Goal: Task Accomplishment & Management: Complete application form

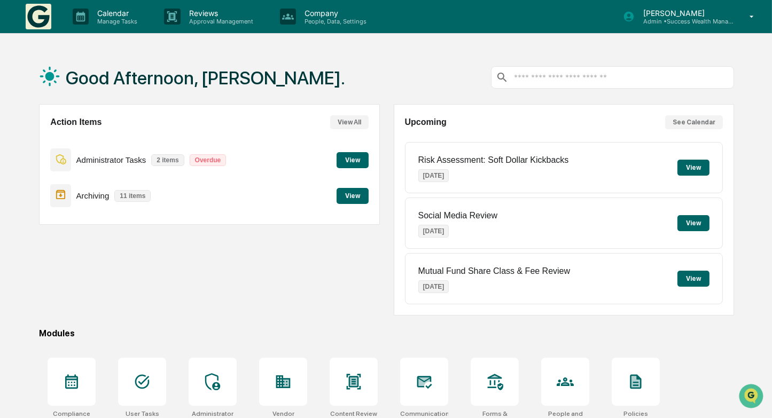
click at [353, 162] on button "View" at bounding box center [352, 160] width 32 height 16
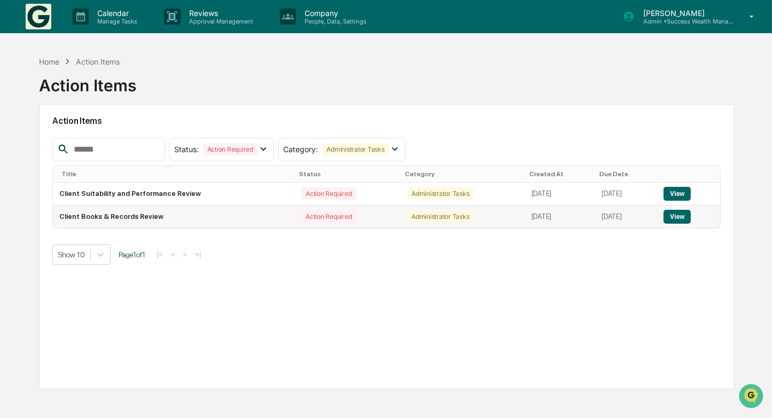
click at [686, 218] on button "View" at bounding box center [676, 217] width 27 height 14
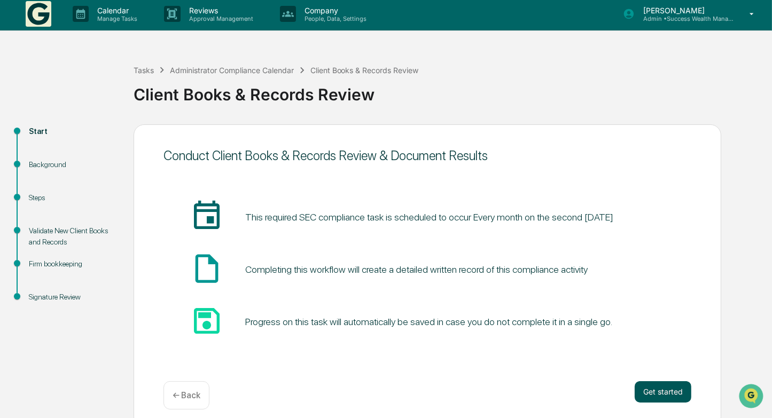
scroll to position [12, 0]
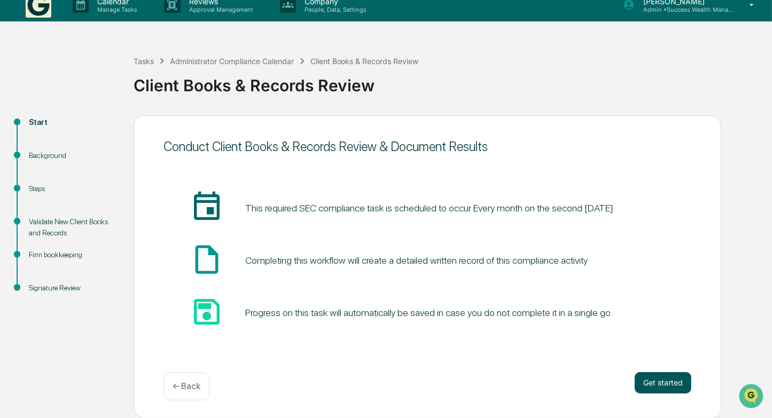
click at [675, 383] on button "Get started" at bounding box center [662, 382] width 57 height 21
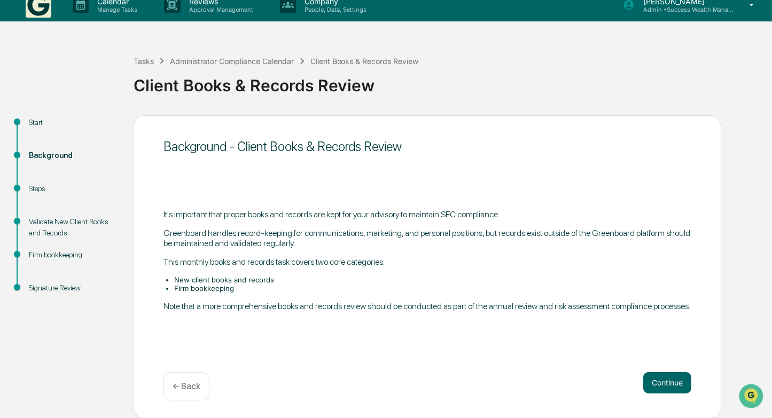
click at [675, 383] on button "Continue" at bounding box center [667, 382] width 48 height 21
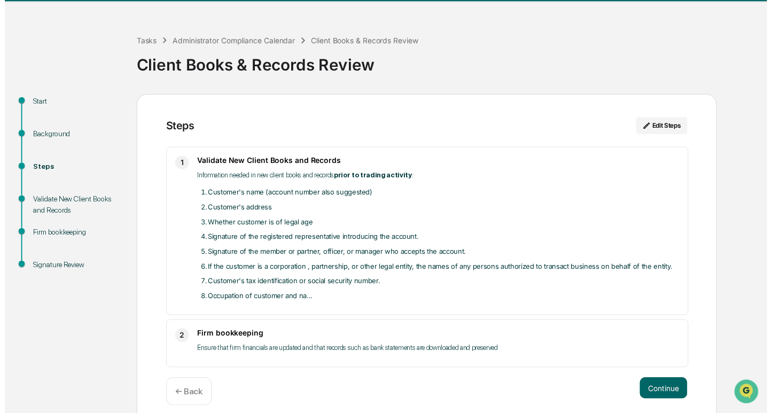
scroll to position [41, 0]
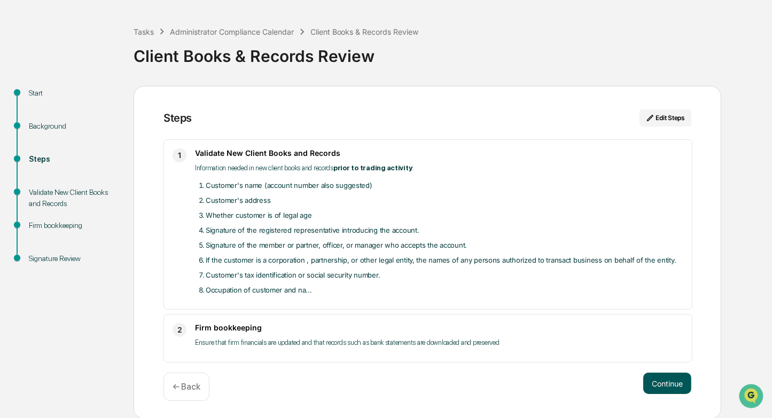
click at [665, 380] on button "Continue" at bounding box center [667, 383] width 48 height 21
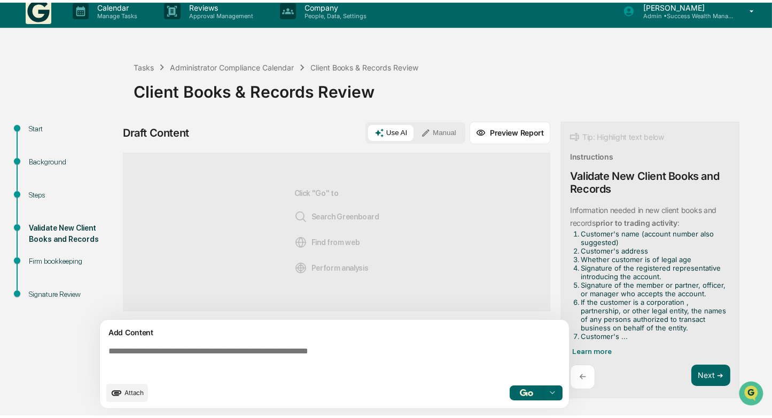
scroll to position [7, 0]
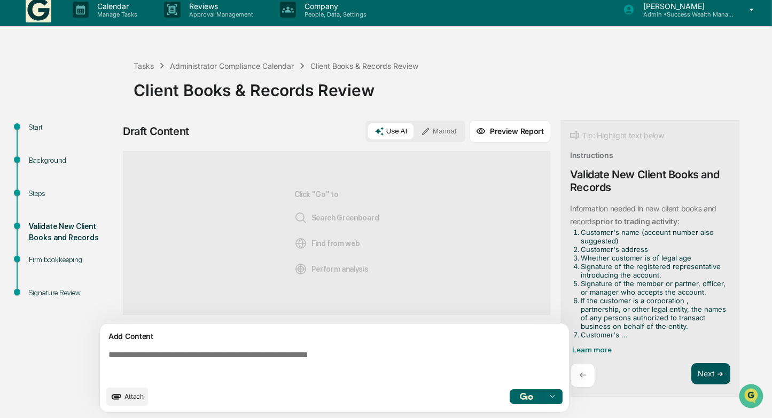
click at [707, 366] on button "Next ➔" at bounding box center [710, 374] width 39 height 22
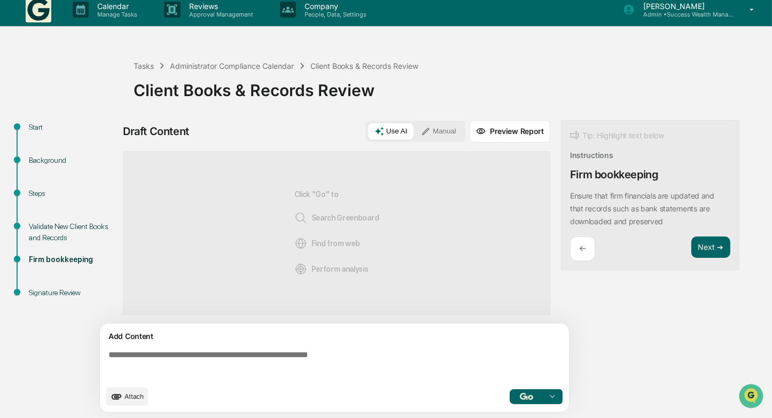
click at [436, 129] on button "Manual" at bounding box center [438, 131] width 48 height 16
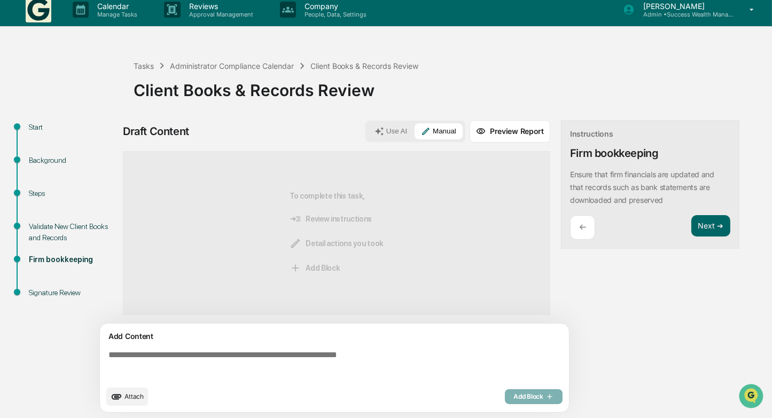
click at [291, 356] on textarea at bounding box center [336, 365] width 465 height 38
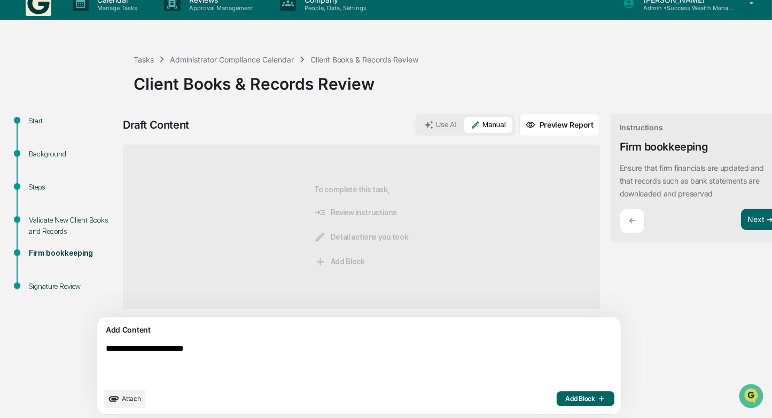
scroll to position [15, 0]
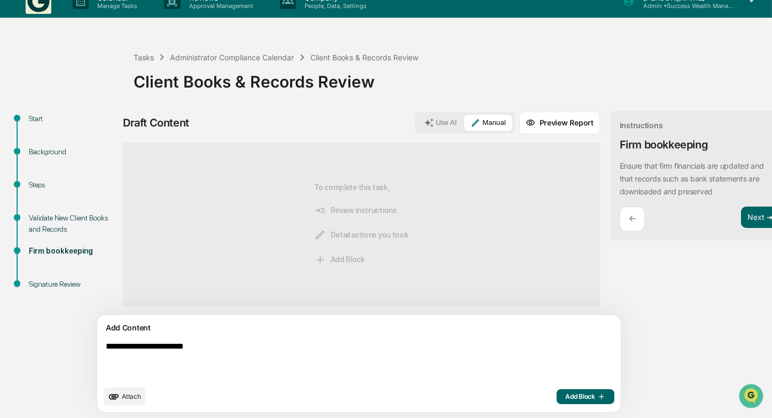
type textarea "**********"
click at [565, 400] on span "Add Block" at bounding box center [585, 396] width 41 height 9
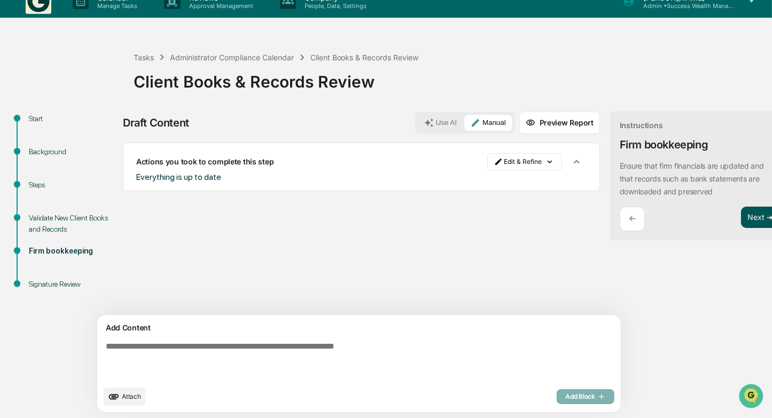
click at [741, 221] on button "Next ➔" at bounding box center [760, 218] width 39 height 22
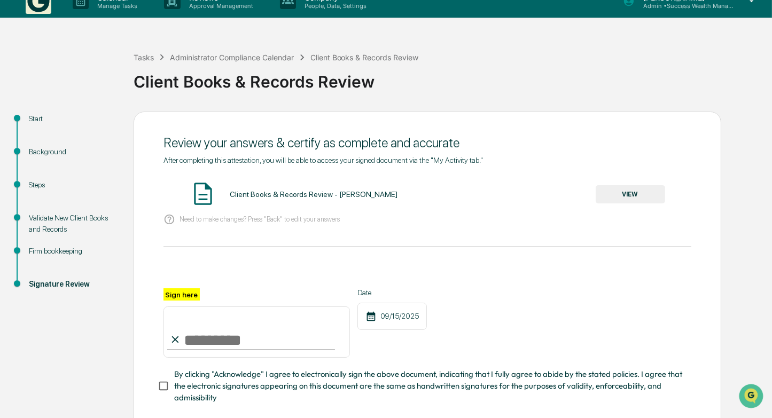
click at [633, 200] on button "VIEW" at bounding box center [629, 194] width 69 height 18
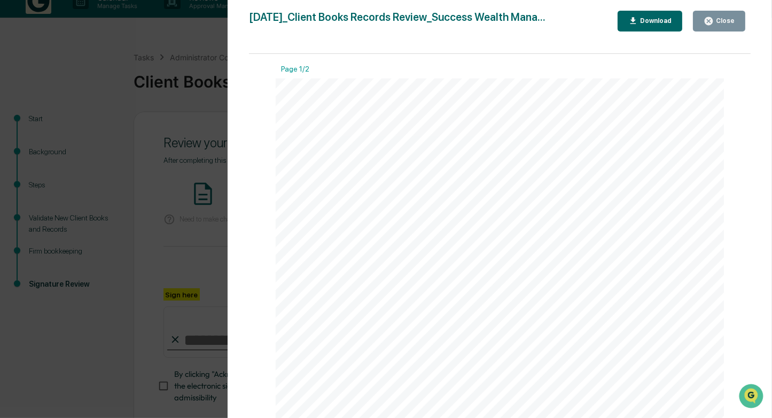
click at [724, 17] on div "Close" at bounding box center [718, 21] width 31 height 10
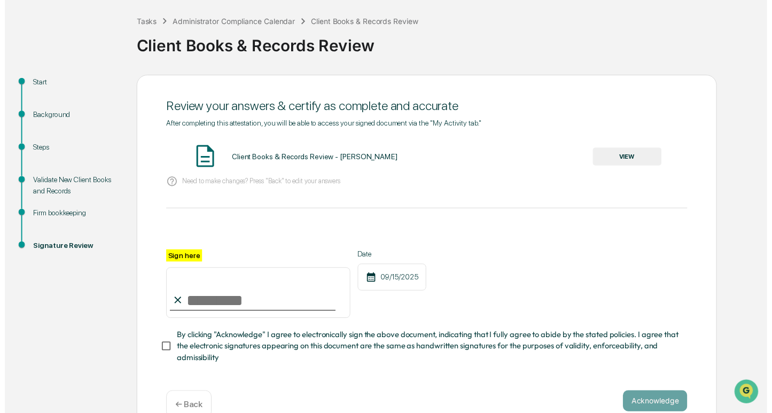
scroll to position [77, 0]
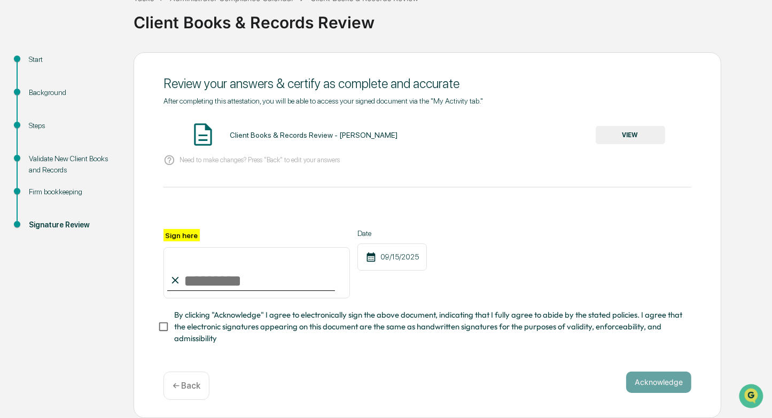
click at [281, 285] on input "Sign here" at bounding box center [256, 272] width 186 height 51
type input "**********"
click at [614, 291] on div "**********" at bounding box center [427, 263] width 528 height 69
click at [650, 381] on button "Acknowledge" at bounding box center [658, 382] width 65 height 21
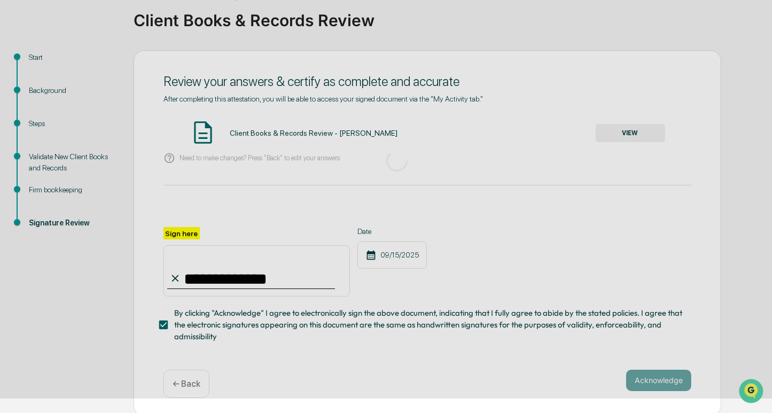
scroll to position [12, 0]
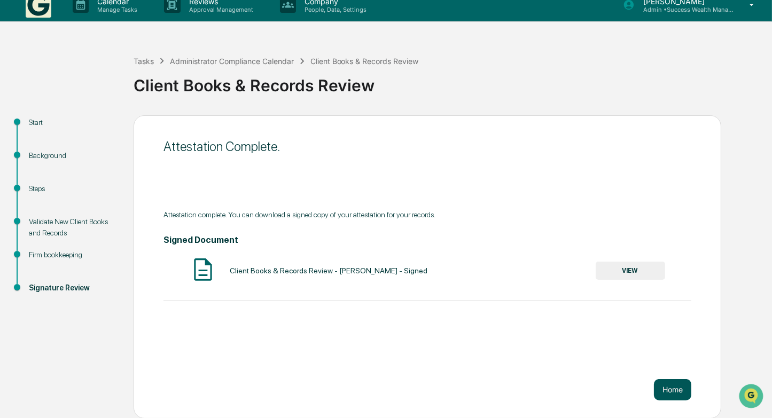
click at [679, 395] on button "Home" at bounding box center [672, 389] width 37 height 21
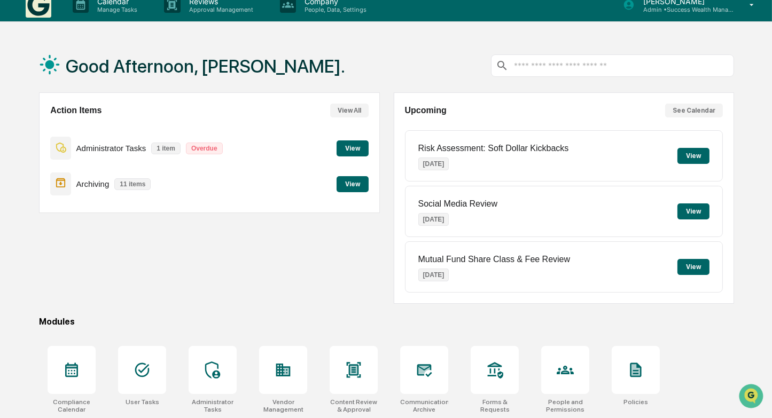
click at [356, 148] on button "View" at bounding box center [352, 148] width 32 height 16
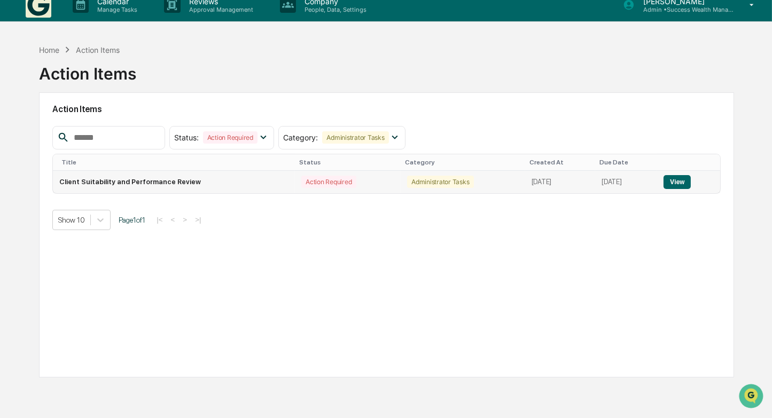
click at [689, 181] on button "View" at bounding box center [676, 182] width 27 height 14
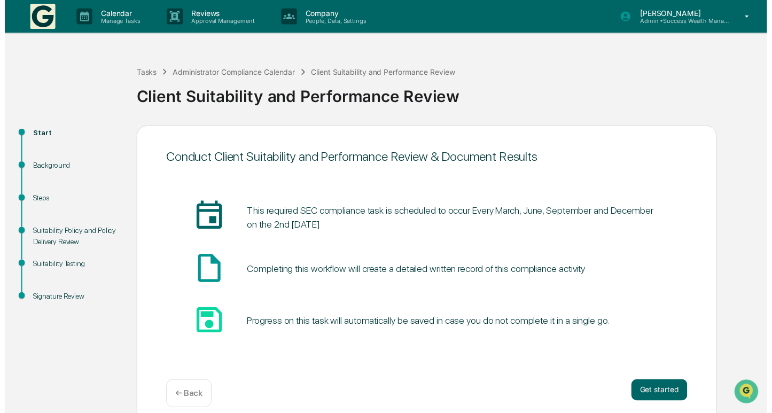
scroll to position [12, 0]
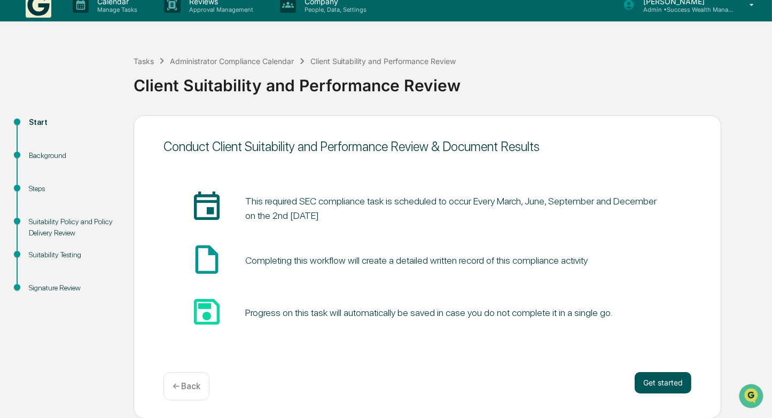
click at [666, 379] on button "Get started" at bounding box center [662, 382] width 57 height 21
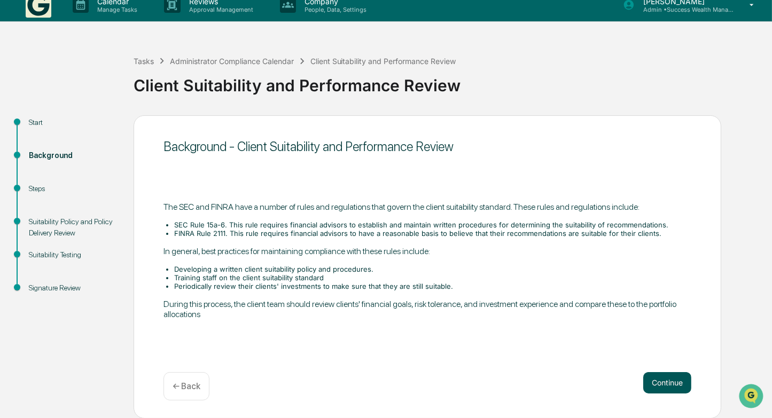
click at [660, 382] on button "Continue" at bounding box center [667, 382] width 48 height 21
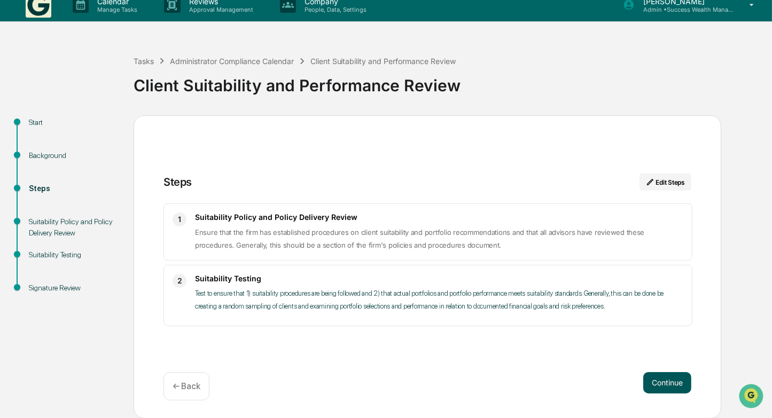
click at [652, 382] on button "Continue" at bounding box center [667, 382] width 48 height 21
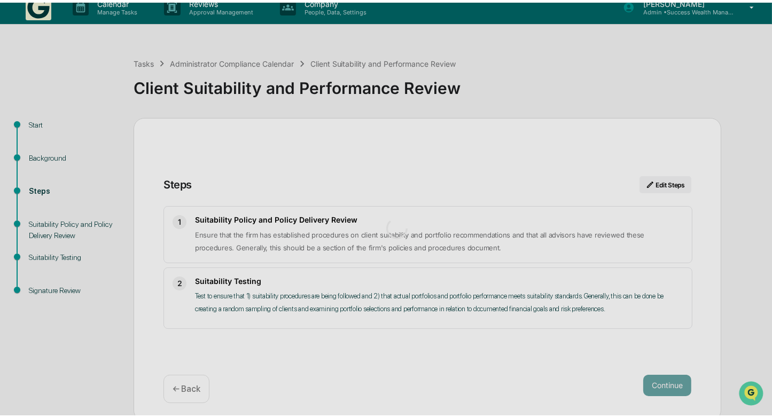
scroll to position [7, 0]
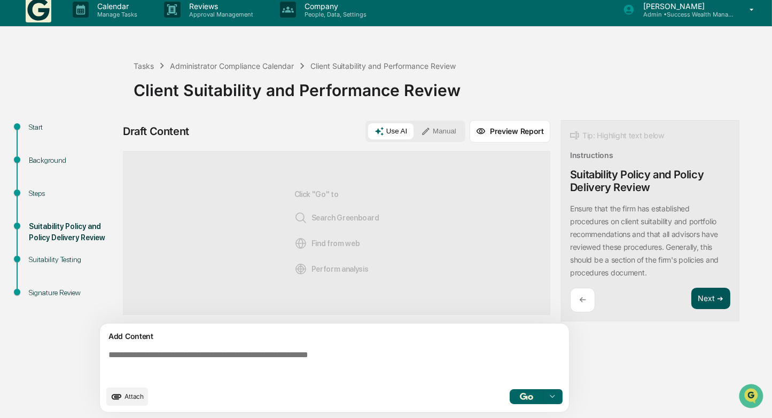
click at [712, 297] on button "Next ➔" at bounding box center [710, 299] width 39 height 22
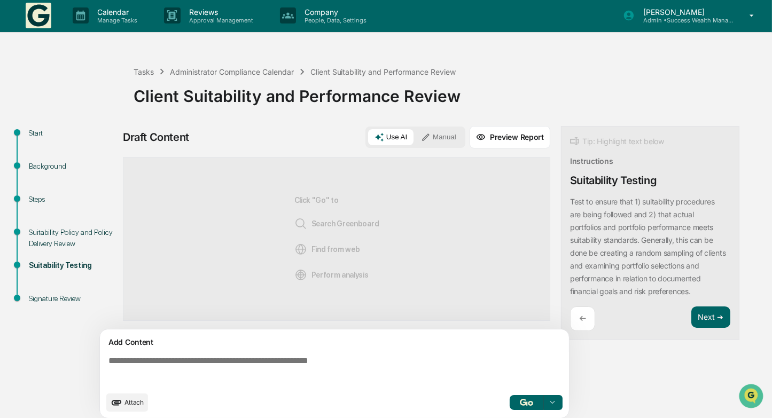
scroll to position [0, 0]
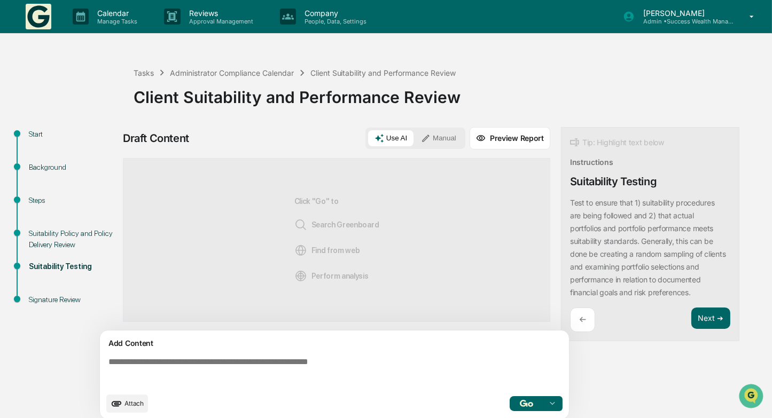
click at [398, 371] on textarea at bounding box center [336, 372] width 465 height 38
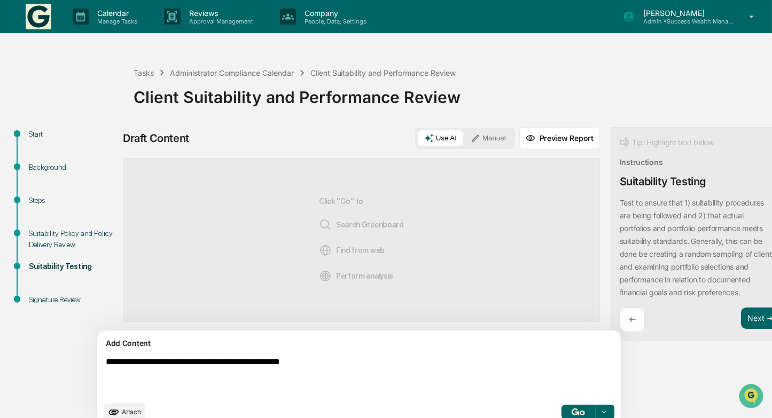
type textarea "**********"
click at [464, 137] on button "Manual" at bounding box center [488, 138] width 48 height 16
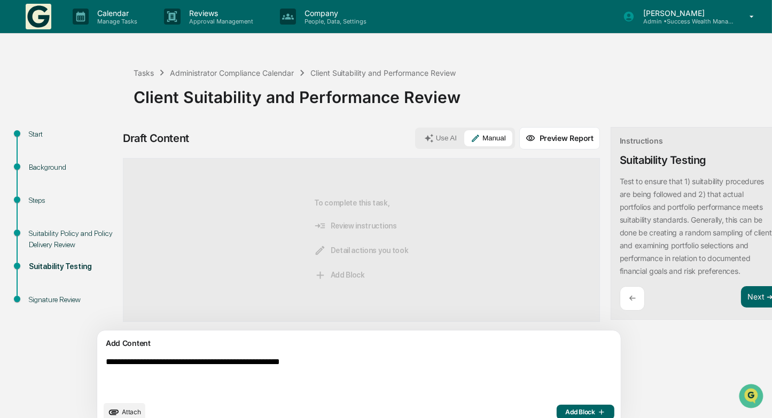
click at [565, 413] on span "Add Block" at bounding box center [585, 412] width 41 height 9
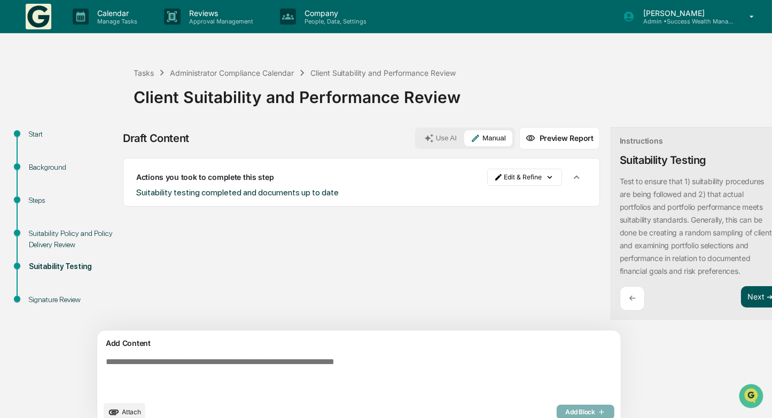
click at [741, 295] on button "Next ➔" at bounding box center [760, 297] width 39 height 22
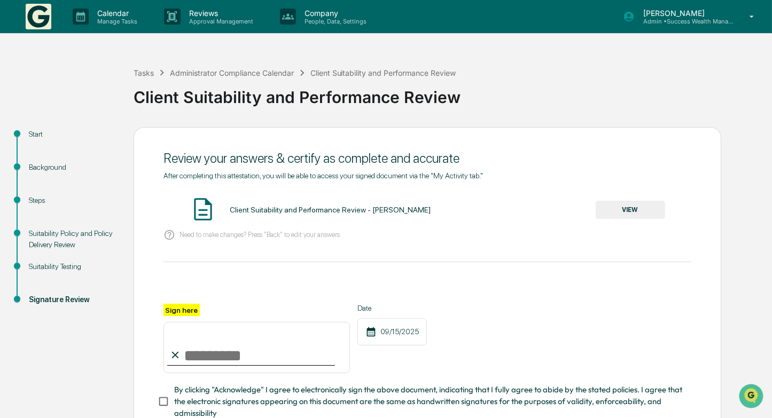
click at [641, 206] on button "VIEW" at bounding box center [629, 210] width 69 height 18
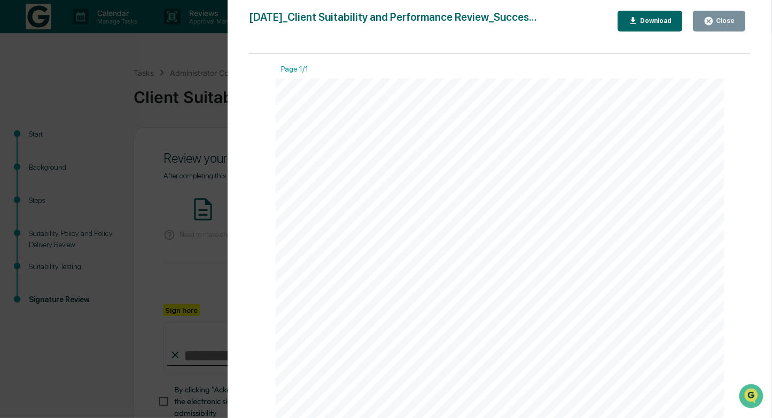
click at [725, 20] on div "Close" at bounding box center [723, 20] width 21 height 7
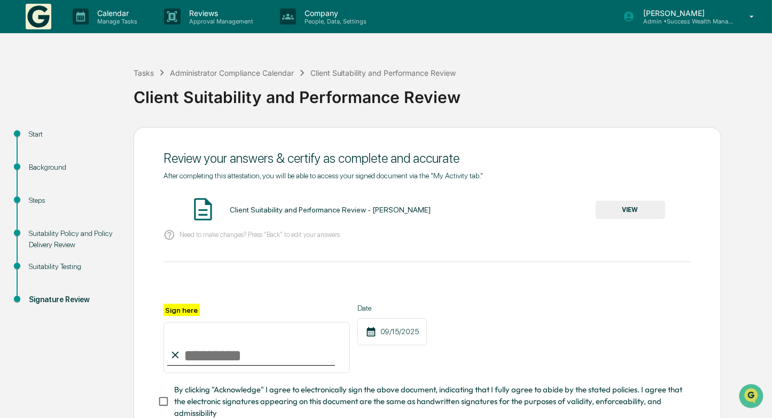
click at [254, 362] on input "Sign here" at bounding box center [256, 347] width 186 height 51
type input "**********"
click at [504, 304] on div "**********" at bounding box center [427, 338] width 528 height 69
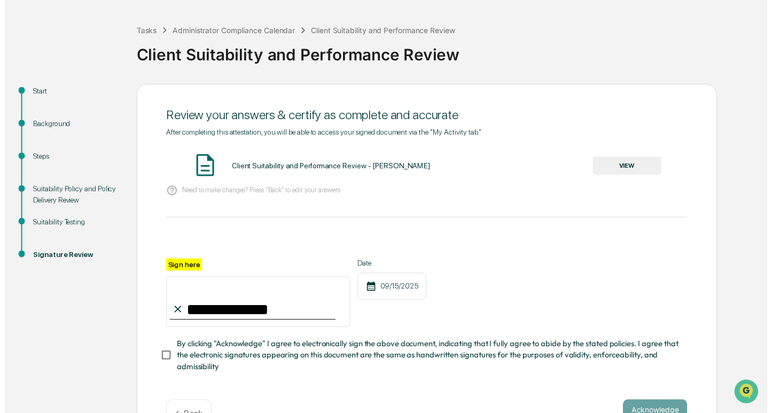
scroll to position [77, 0]
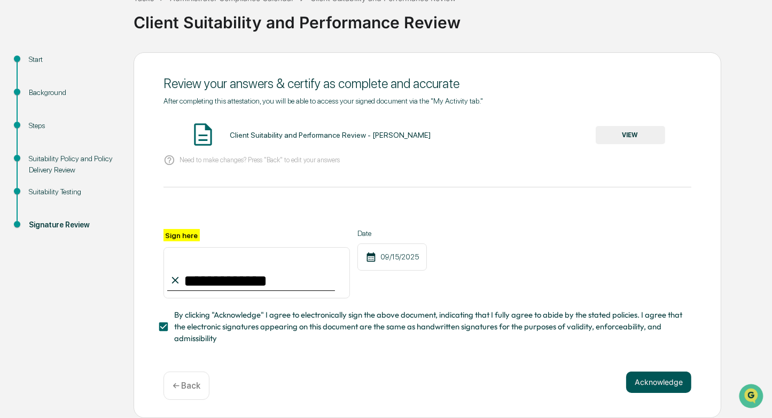
click at [657, 385] on button "Acknowledge" at bounding box center [658, 382] width 65 height 21
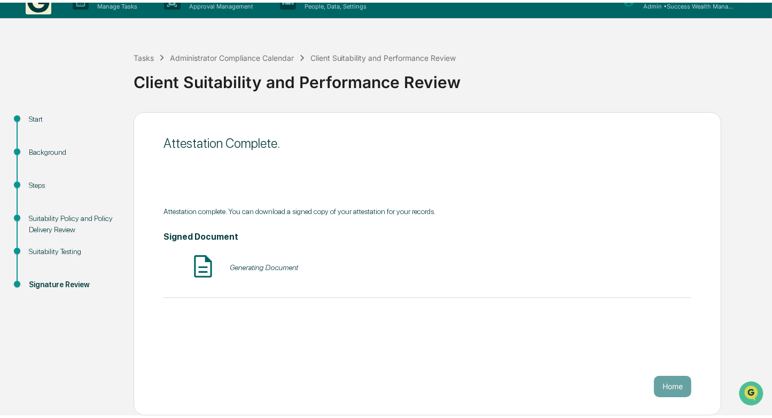
scroll to position [12, 0]
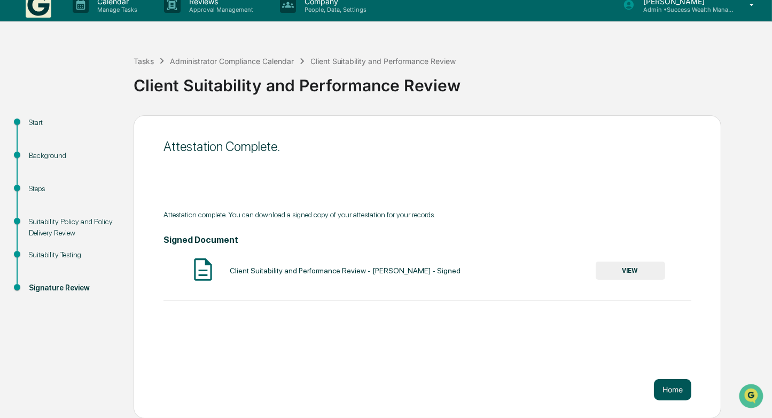
click at [682, 393] on button "Home" at bounding box center [672, 389] width 37 height 21
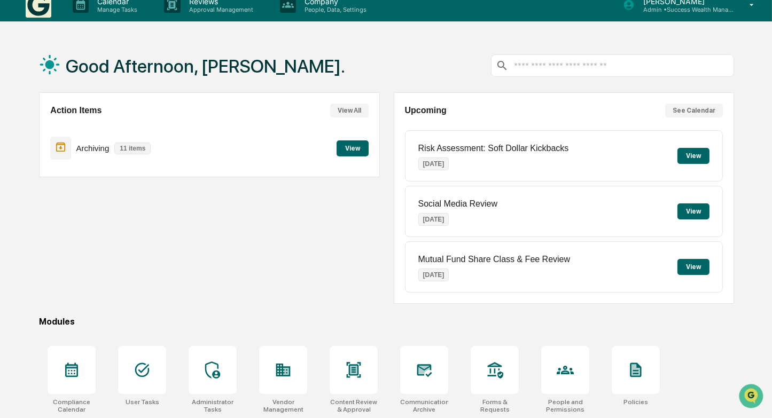
click at [360, 147] on button "View" at bounding box center [352, 148] width 32 height 16
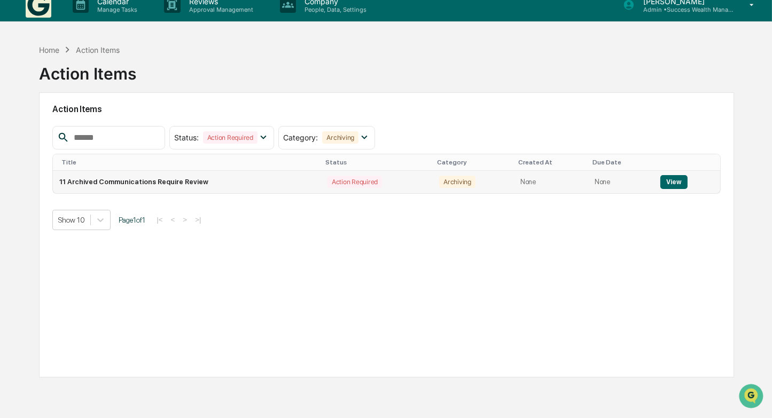
click at [673, 182] on button "View" at bounding box center [673, 182] width 27 height 14
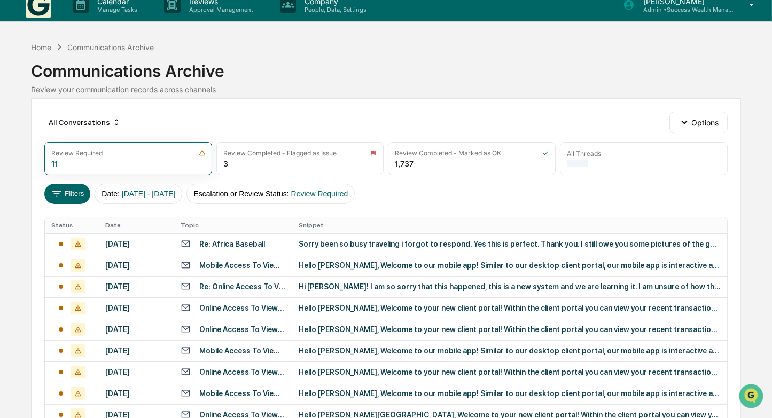
scroll to position [65, 0]
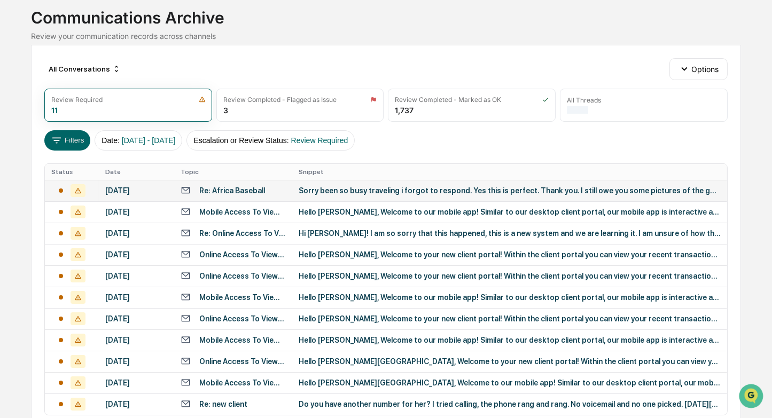
click at [362, 192] on div "Sorry been so busy traveling i forgot to respond. Yes this is perfect. Thank yo…" at bounding box center [510, 190] width 422 height 9
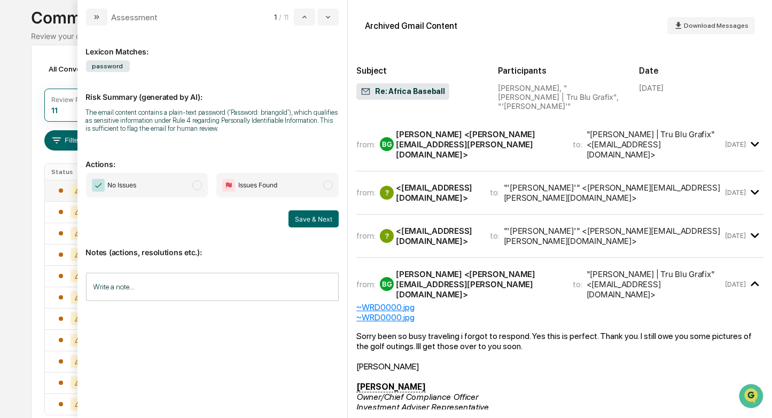
click at [206, 188] on span "No Issues" at bounding box center [147, 185] width 122 height 25
click at [325, 221] on button "Save & Next" at bounding box center [313, 218] width 50 height 17
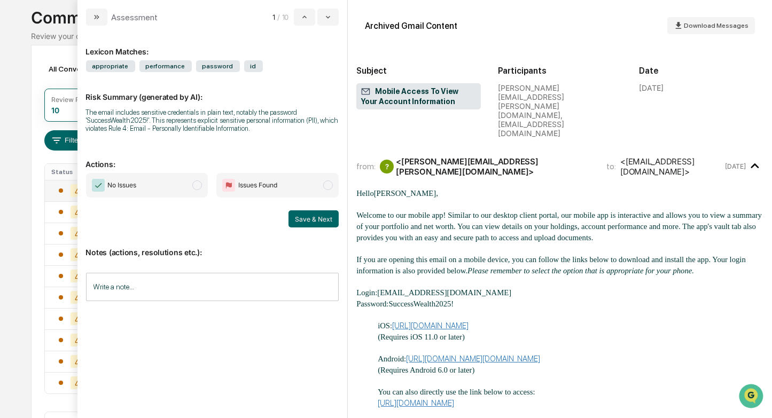
click at [194, 184] on span "No Issues" at bounding box center [147, 185] width 122 height 25
click at [311, 214] on button "Save & Next" at bounding box center [313, 218] width 50 height 17
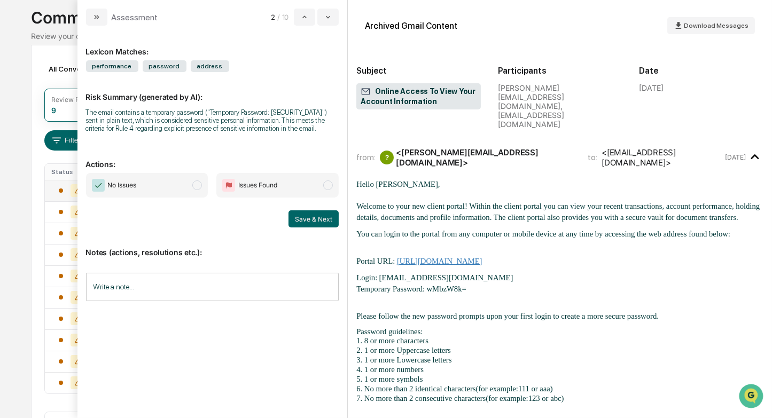
click at [195, 187] on span "modal" at bounding box center [197, 185] width 10 height 10
click at [318, 221] on button "Save & Next" at bounding box center [313, 218] width 50 height 17
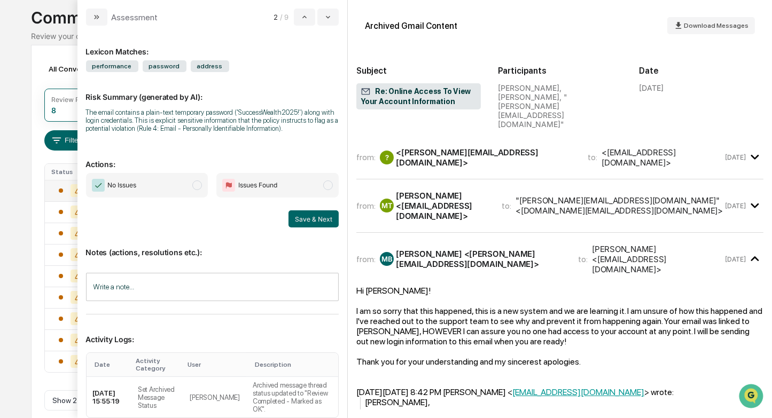
click at [195, 187] on span "modal" at bounding box center [197, 185] width 10 height 10
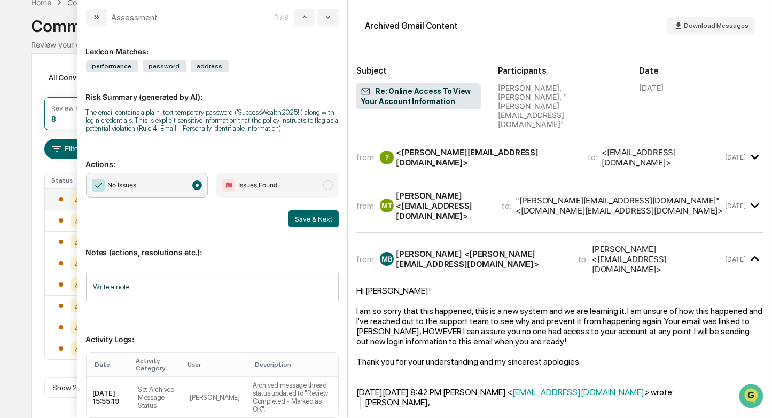
click at [284, 211] on div "Save & Next" at bounding box center [212, 218] width 253 height 17
click at [299, 216] on button "Save & Next" at bounding box center [313, 218] width 50 height 17
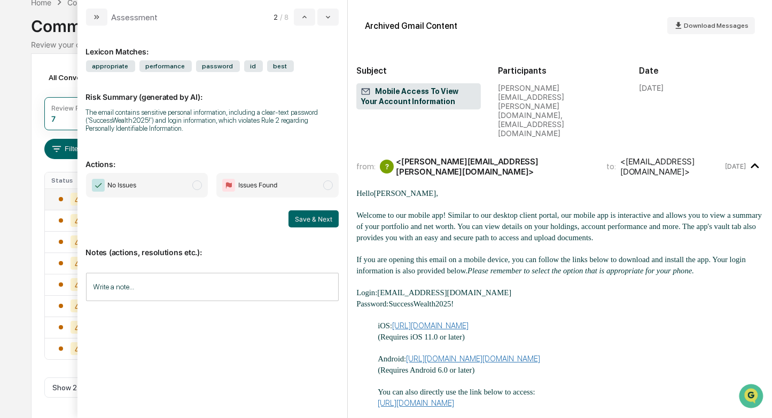
click at [197, 186] on span "modal" at bounding box center [197, 185] width 10 height 10
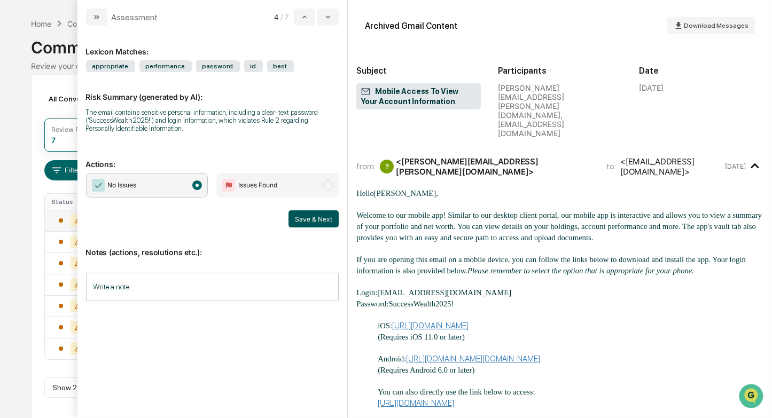
click at [319, 223] on button "Save & Next" at bounding box center [313, 218] width 50 height 17
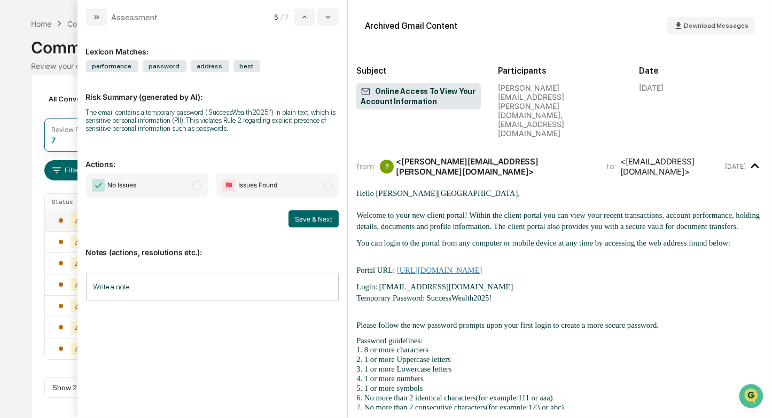
click at [195, 188] on span "modal" at bounding box center [197, 185] width 10 height 10
click at [300, 218] on button "Save & Next" at bounding box center [313, 218] width 50 height 17
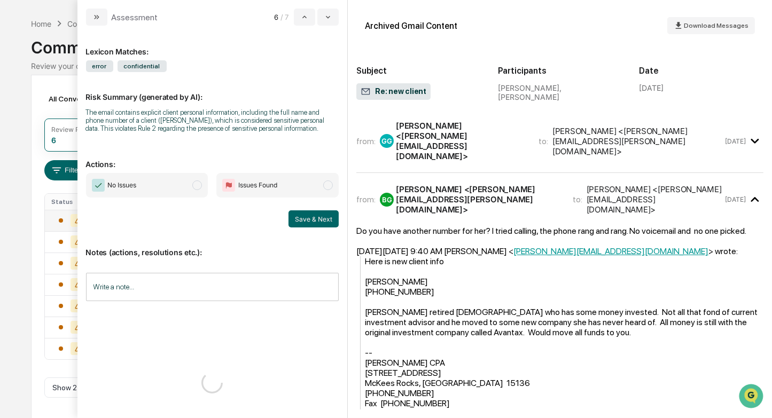
click at [195, 188] on span "modal" at bounding box center [197, 185] width 10 height 10
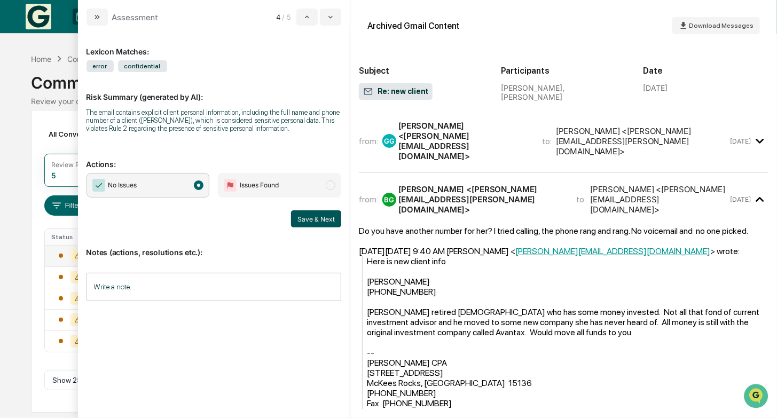
click at [303, 218] on button "Save & Next" at bounding box center [316, 218] width 50 height 17
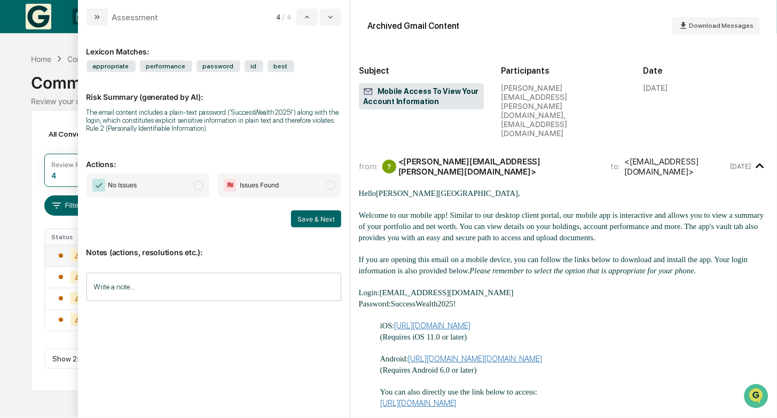
click at [198, 186] on span "modal" at bounding box center [199, 185] width 10 height 10
click at [309, 218] on button "Save & Next" at bounding box center [316, 218] width 50 height 17
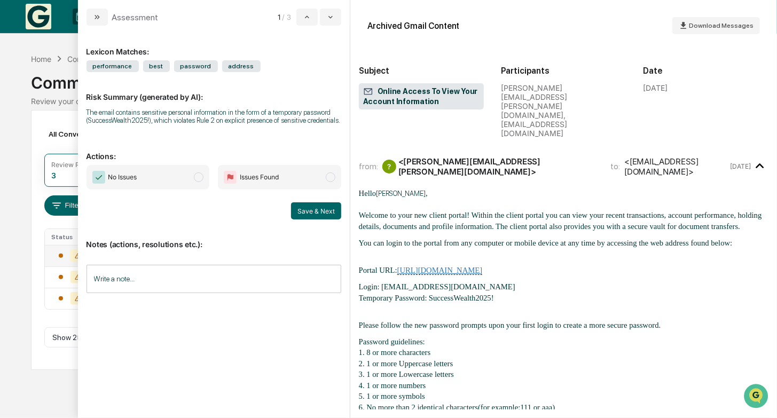
click at [199, 180] on span "modal" at bounding box center [199, 177] width 10 height 10
click at [310, 207] on button "Save & Next" at bounding box center [316, 210] width 50 height 17
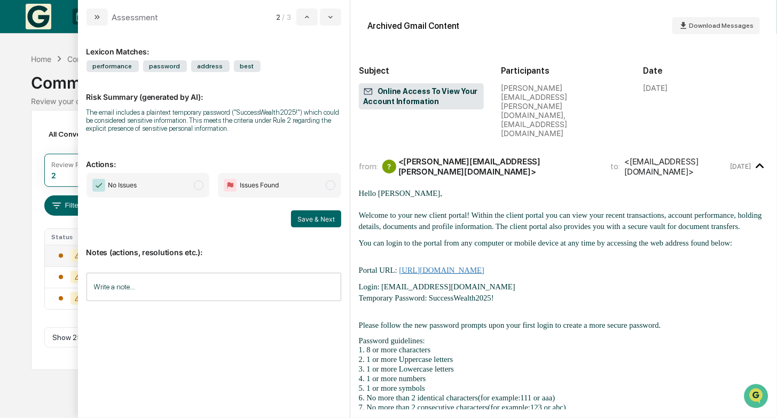
click at [195, 186] on span "modal" at bounding box center [199, 185] width 10 height 10
click at [310, 221] on button "Save & Next" at bounding box center [316, 218] width 50 height 17
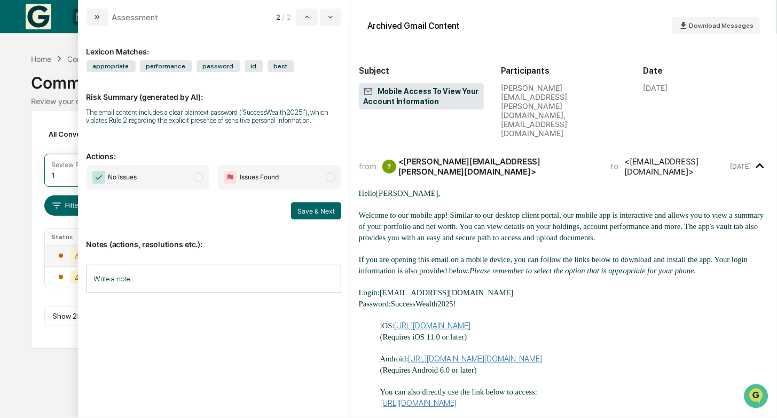
click at [199, 180] on span "modal" at bounding box center [199, 177] width 10 height 10
click at [314, 208] on button "Save & Next" at bounding box center [316, 210] width 50 height 17
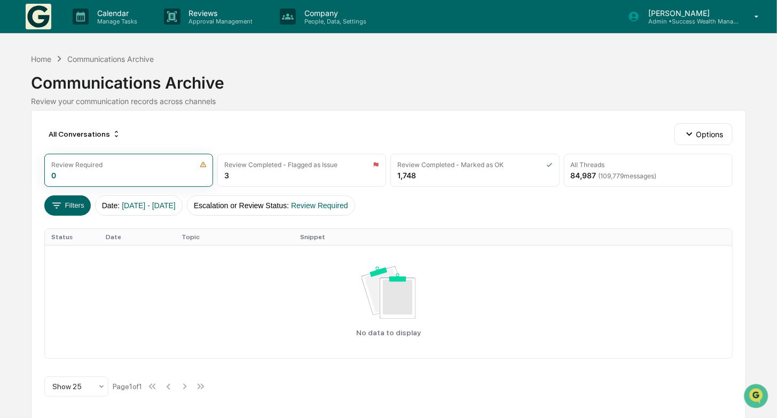
click at [45, 13] on img at bounding box center [39, 17] width 26 height 26
